Goal: Communication & Community: Answer question/provide support

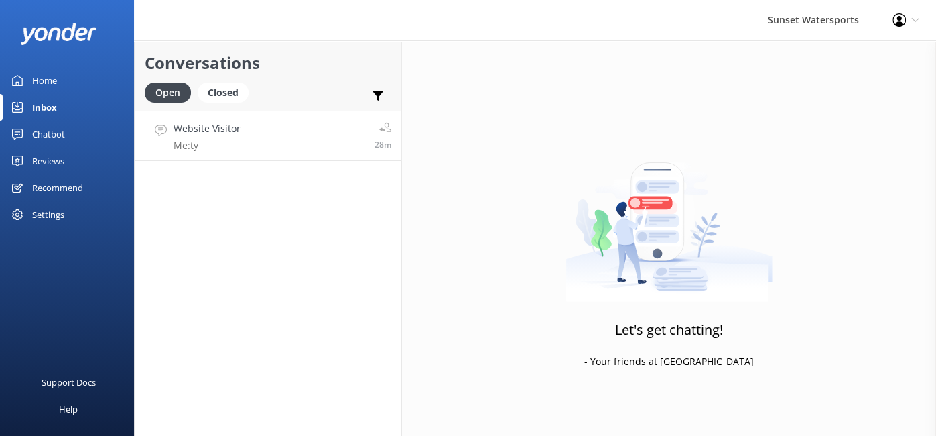
click at [218, 142] on p "Me: ty" at bounding box center [207, 145] width 67 height 12
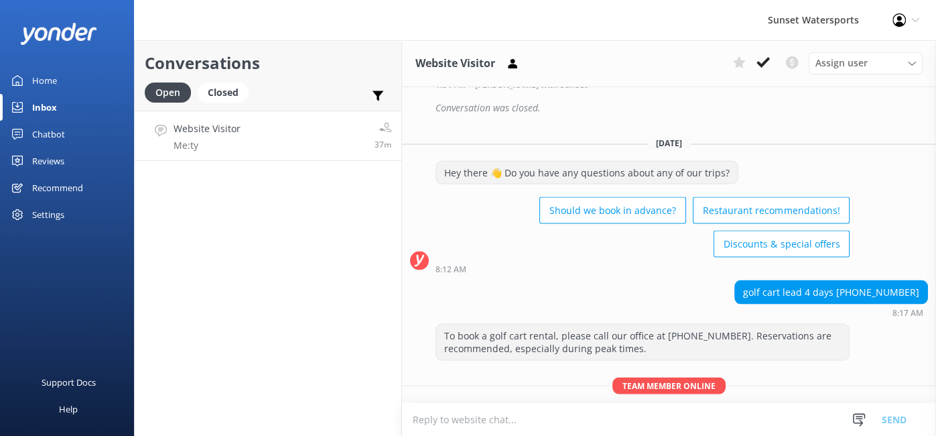
scroll to position [12011, 0]
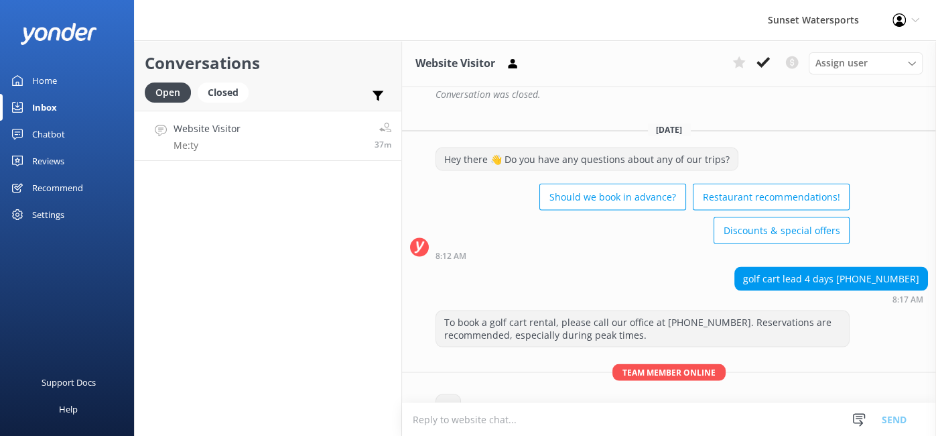
click at [246, 135] on link "Website Visitor Me: ty 37m" at bounding box center [268, 136] width 267 height 50
